Goal: Learn about a topic: Learn about a topic

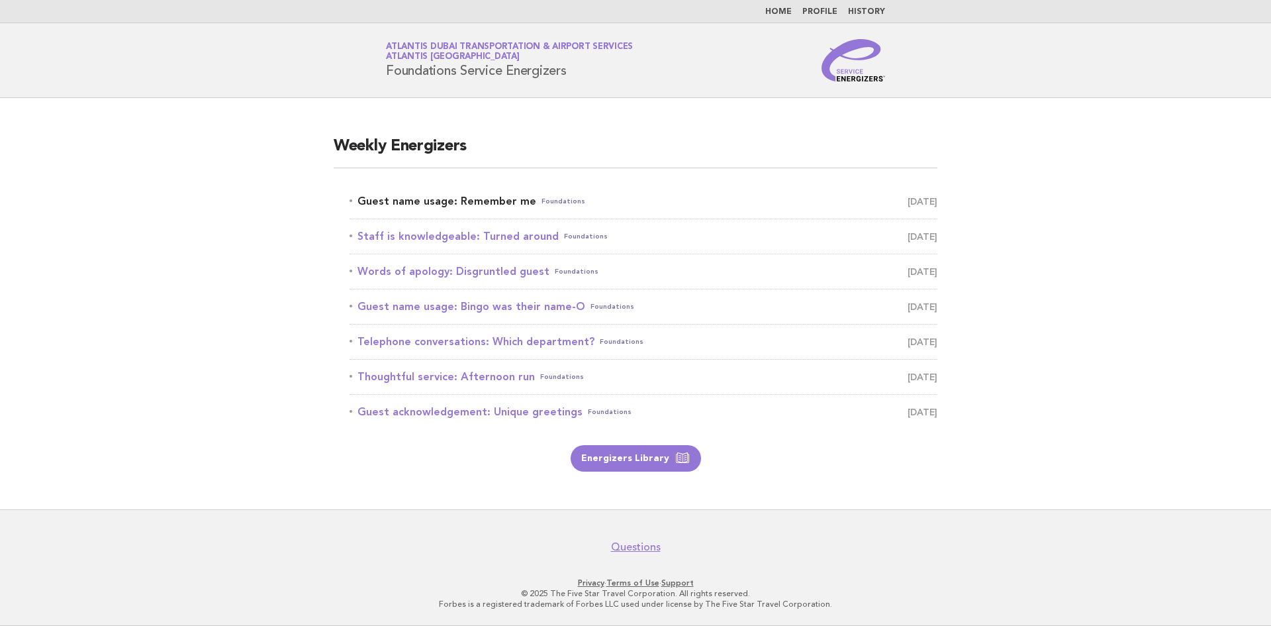
click at [516, 200] on link "Guest name usage: Remember me Foundations October 9" at bounding box center [644, 201] width 588 height 19
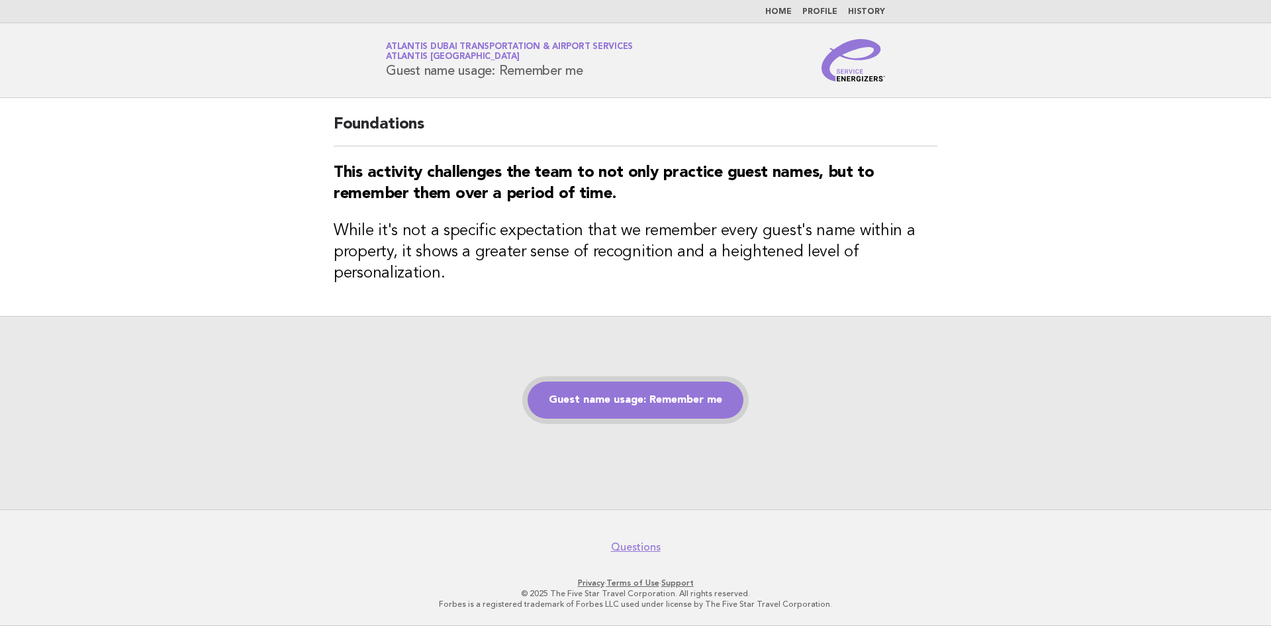
click at [697, 397] on link "Guest name usage: Remember me" at bounding box center [636, 399] width 216 height 37
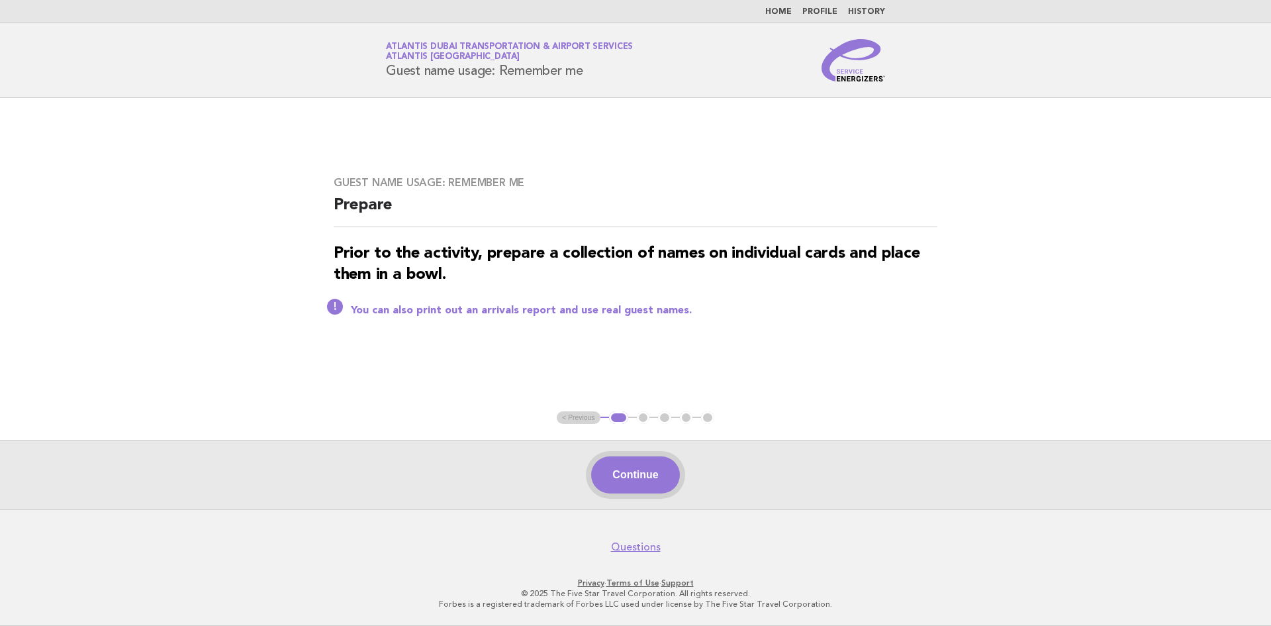
click at [649, 469] on button "Continue" at bounding box center [635, 474] width 88 height 37
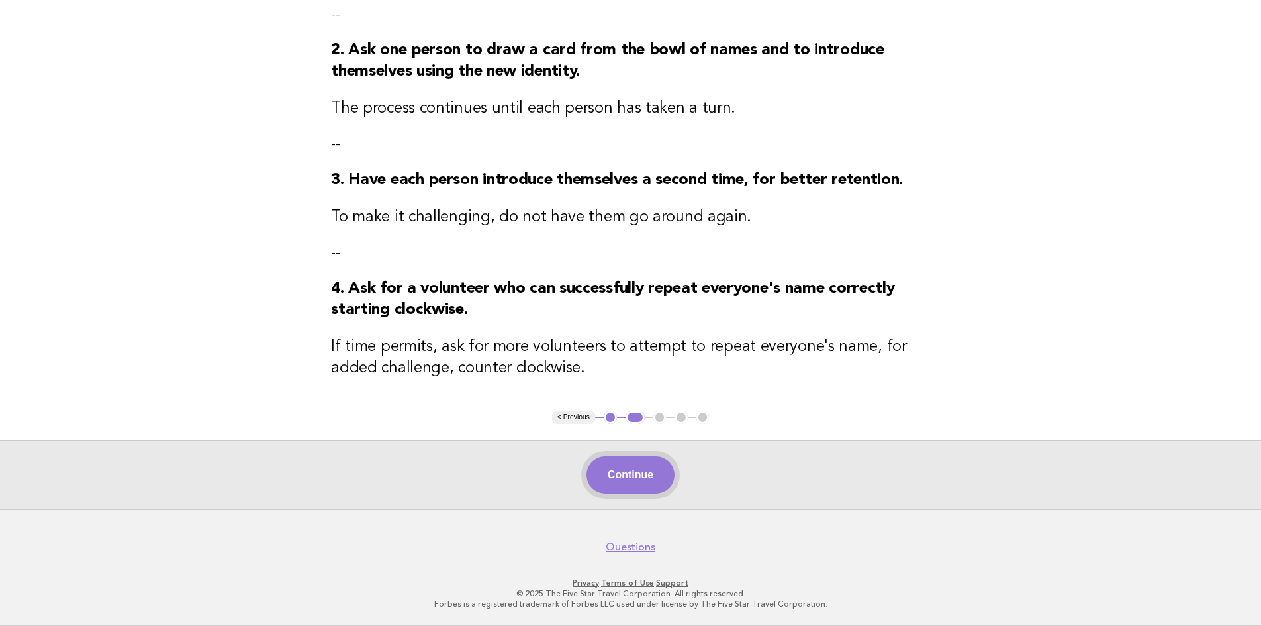
click at [609, 470] on button "Continue" at bounding box center [631, 474] width 88 height 37
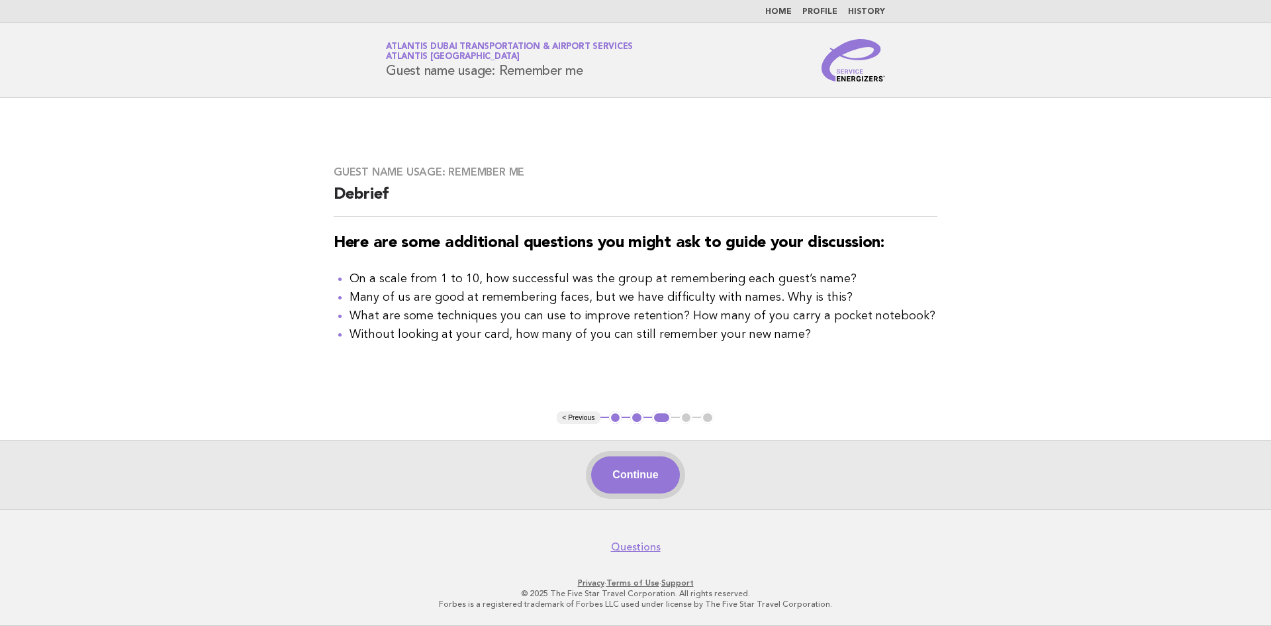
click at [609, 469] on button "Continue" at bounding box center [635, 474] width 88 height 37
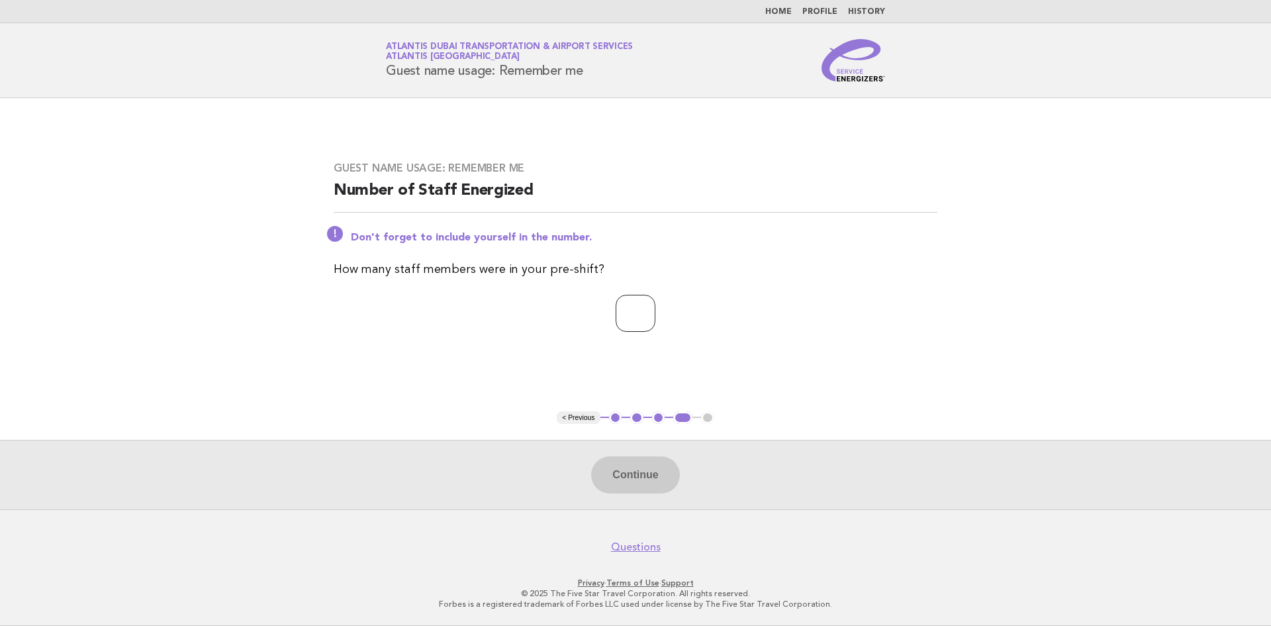
click at [631, 320] on input "number" at bounding box center [636, 313] width 40 height 37
type input "*"
click at [638, 461] on button "Continue" at bounding box center [635, 474] width 88 height 37
